Goal: Task Accomplishment & Management: Manage account settings

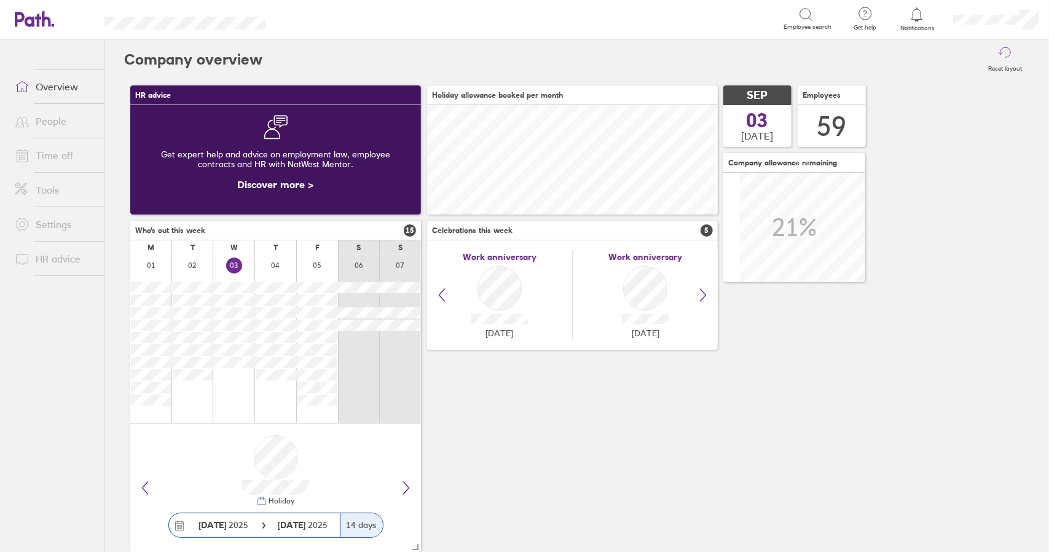
scroll to position [109, 290]
click at [57, 159] on link "Time off" at bounding box center [54, 155] width 99 height 25
